Goal: Task Accomplishment & Management: Use online tool/utility

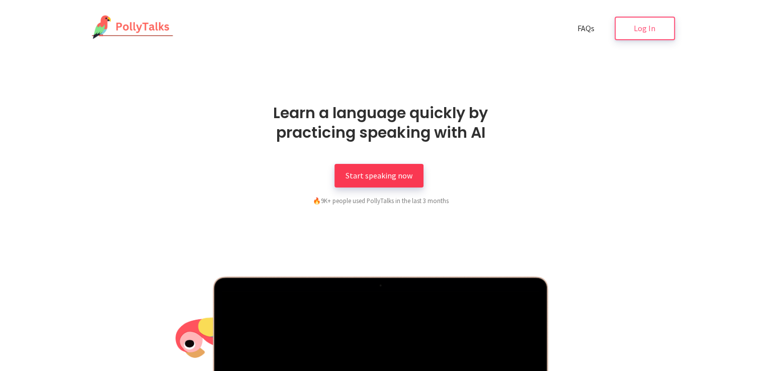
click at [387, 172] on span "Start speaking now" at bounding box center [379, 176] width 67 height 10
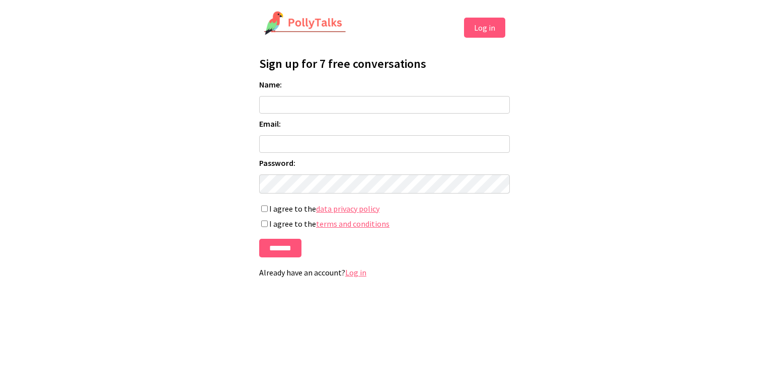
click at [475, 29] on button "Log in" at bounding box center [484, 28] width 41 height 20
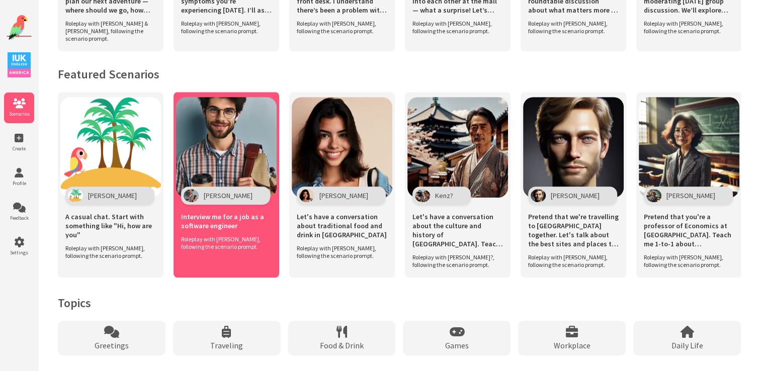
scroll to position [624, 0]
click at [222, 251] on div "Interview me for a job as a software engineer Roleplay with Alex, following the…" at bounding box center [226, 228] width 101 height 57
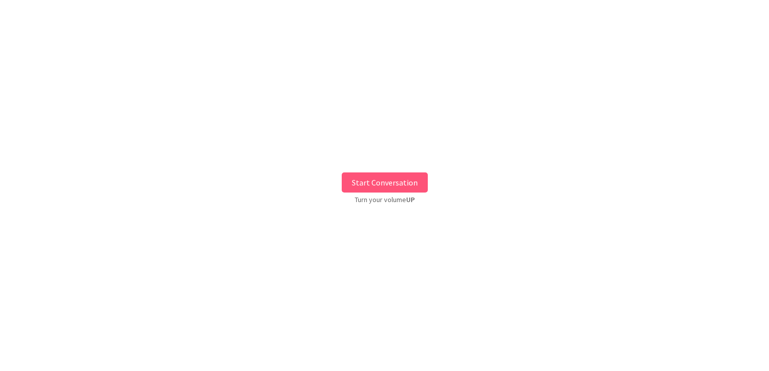
click at [393, 182] on button "Start Conversation" at bounding box center [385, 183] width 86 height 20
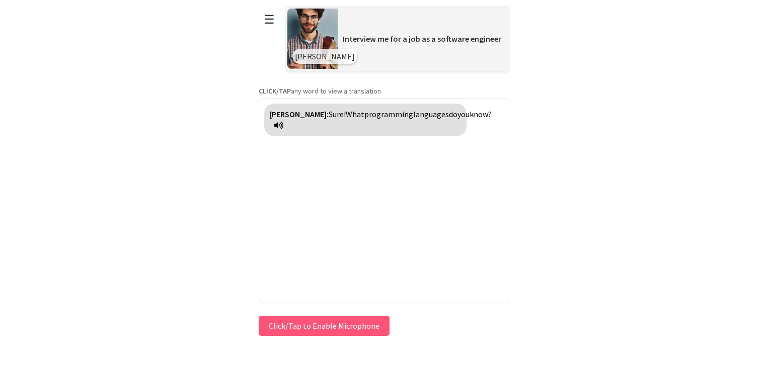
click at [302, 324] on button "Click/Tap to Enable Microphone" at bounding box center [324, 326] width 131 height 20
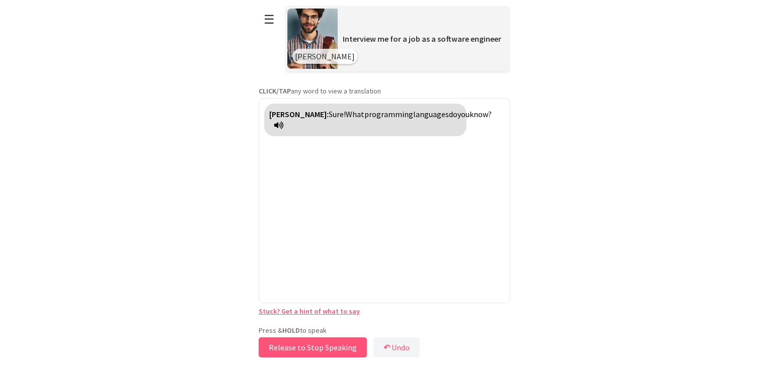
click at [311, 345] on button "Release to Stop Speaking" at bounding box center [313, 348] width 108 height 20
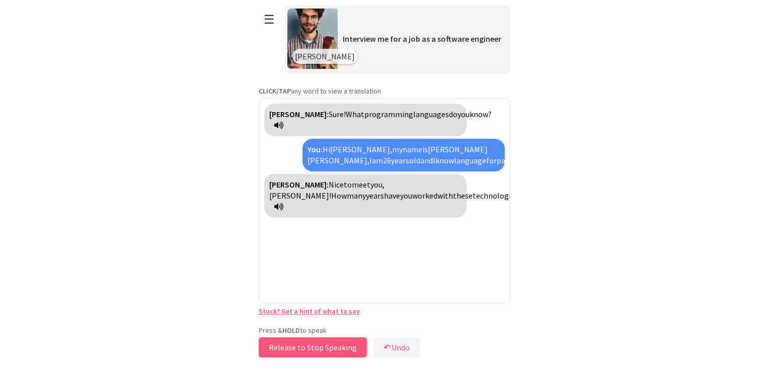
drag, startPoint x: 311, startPoint y: 345, endPoint x: 337, endPoint y: 292, distance: 58.7
click at [337, 292] on div "**********" at bounding box center [385, 180] width 252 height 360
click at [320, 338] on button "Release to Stop Speaking" at bounding box center [313, 348] width 108 height 20
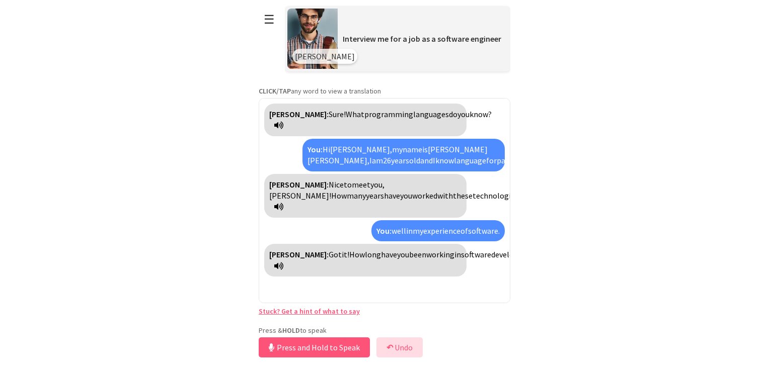
click at [403, 347] on button "↶ Undo" at bounding box center [399, 348] width 46 height 20
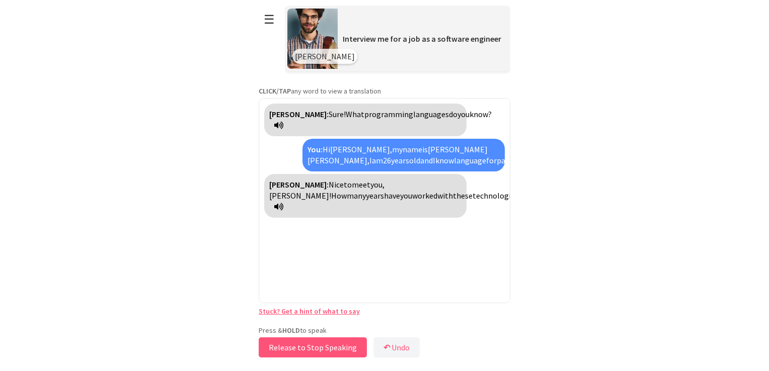
click at [333, 347] on button "Release to Stop Speaking" at bounding box center [313, 348] width 108 height 20
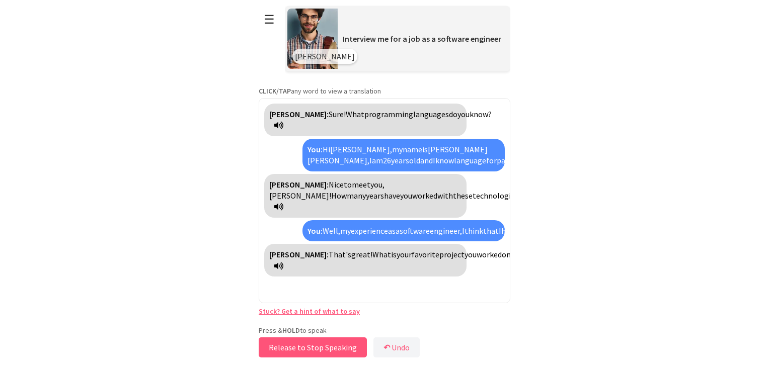
drag, startPoint x: 263, startPoint y: 355, endPoint x: 268, endPoint y: 349, distance: 7.5
click at [268, 349] on button "Release to Stop Speaking" at bounding box center [313, 348] width 108 height 20
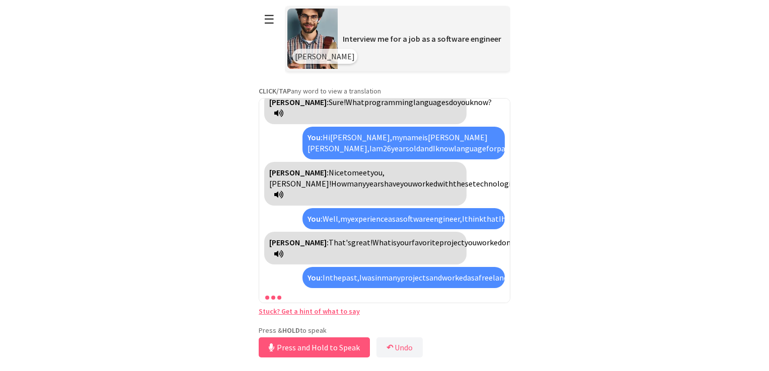
scroll to position [79, 0]
